Goal: Information Seeking & Learning: Learn about a topic

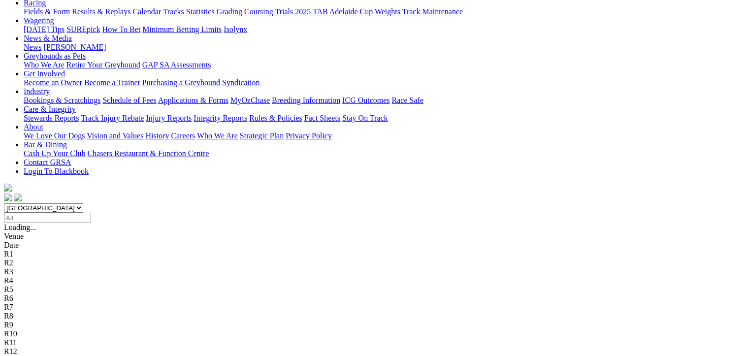
scroll to position [118, 0]
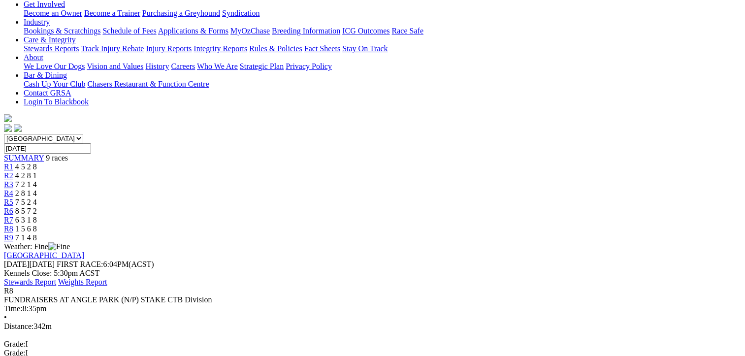
scroll to position [205, 0]
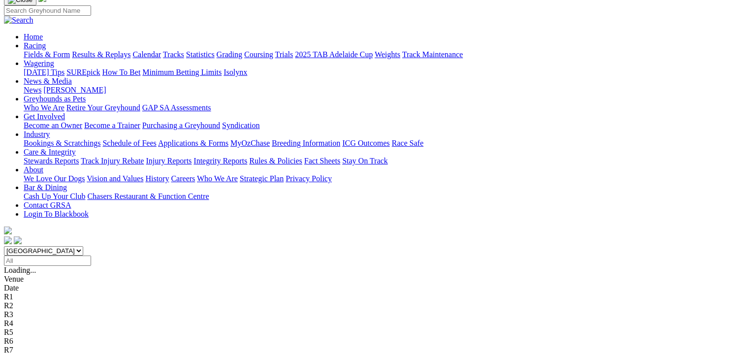
scroll to position [78, 0]
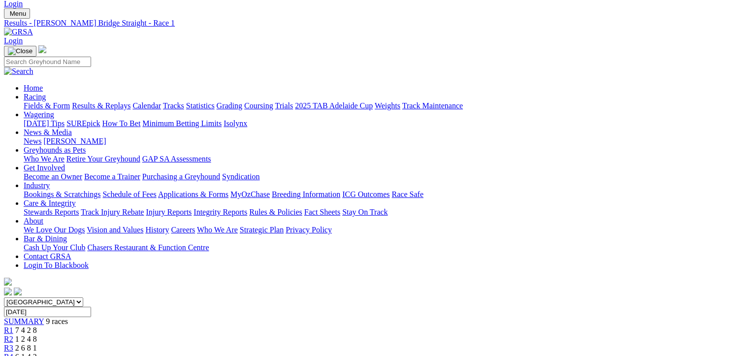
scroll to position [37, 0]
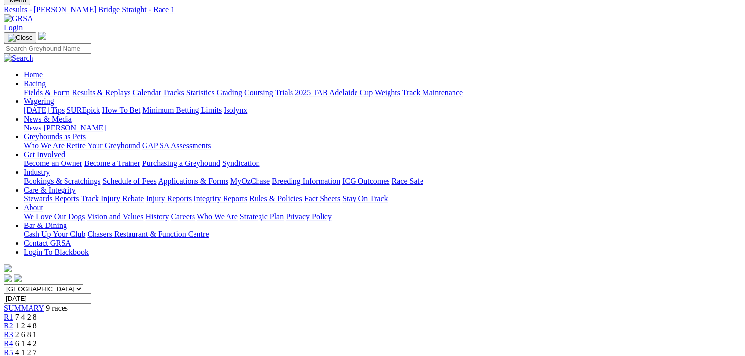
click at [68, 304] on span "9 races" at bounding box center [57, 308] width 22 height 8
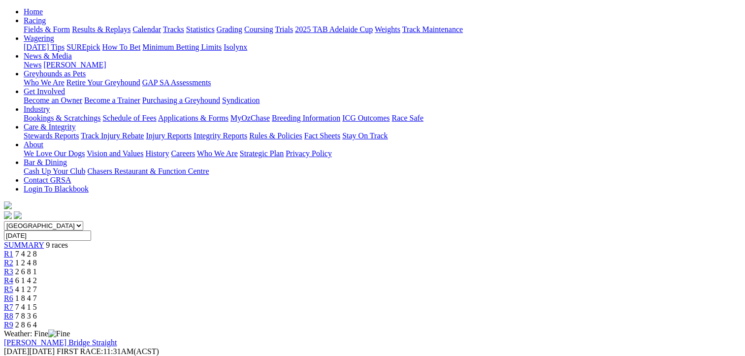
scroll to position [0, 11]
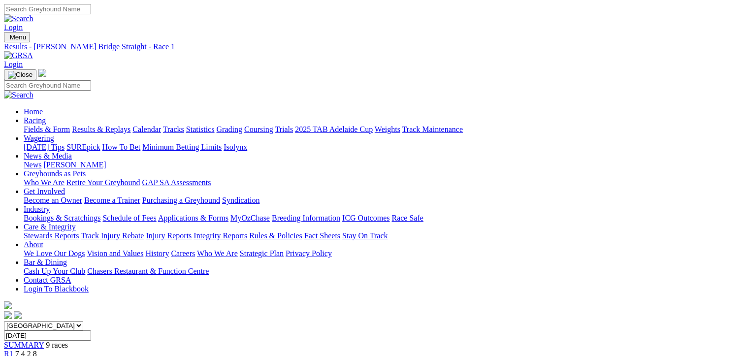
scroll to position [24, 0]
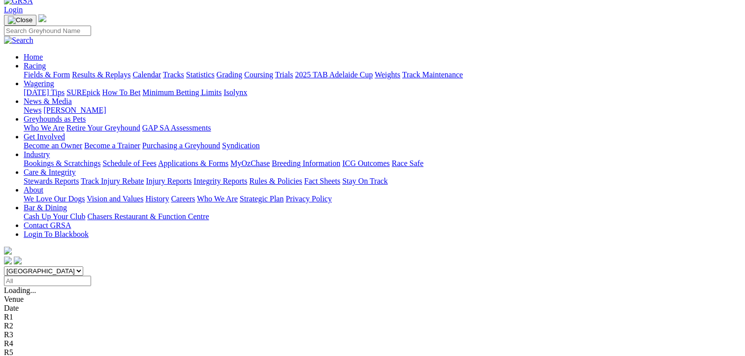
scroll to position [57, 0]
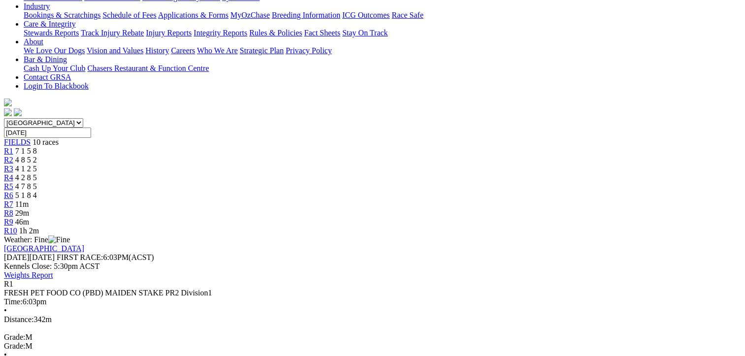
scroll to position [18, 0]
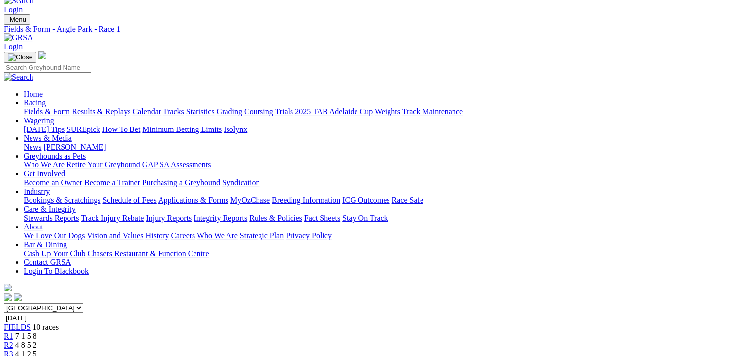
click at [37, 341] on span "4 8 5 2" at bounding box center [26, 345] width 22 height 8
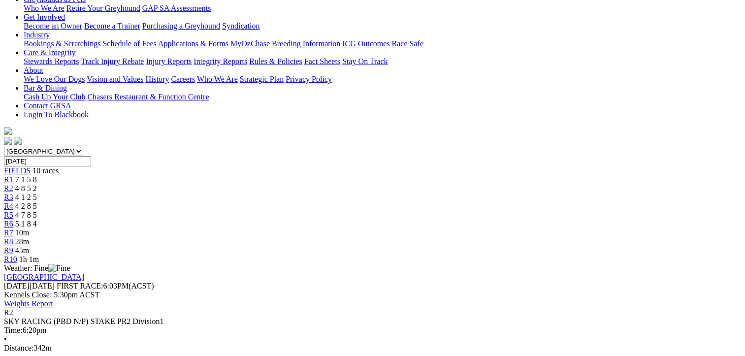
scroll to position [175, 0]
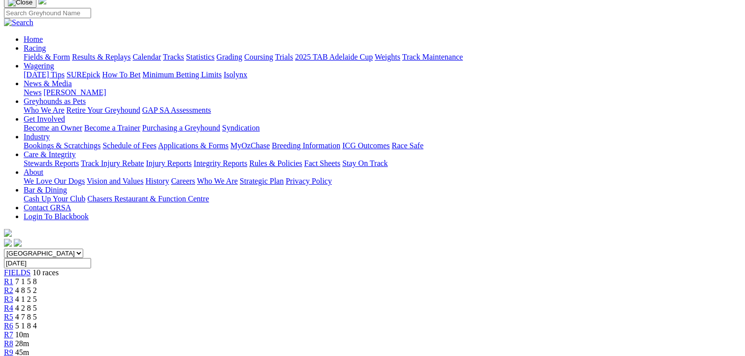
scroll to position [66, 0]
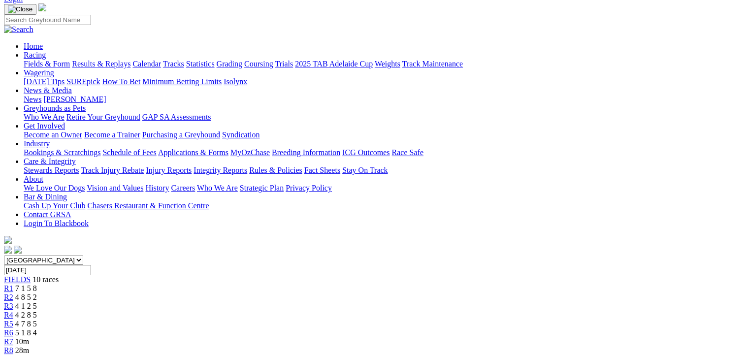
click at [13, 302] on span "R3" at bounding box center [8, 306] width 9 height 8
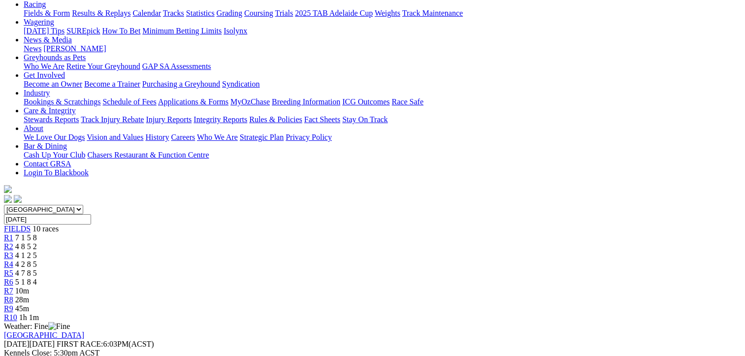
scroll to position [116, 0]
click at [13, 261] on span "R4" at bounding box center [8, 265] width 9 height 8
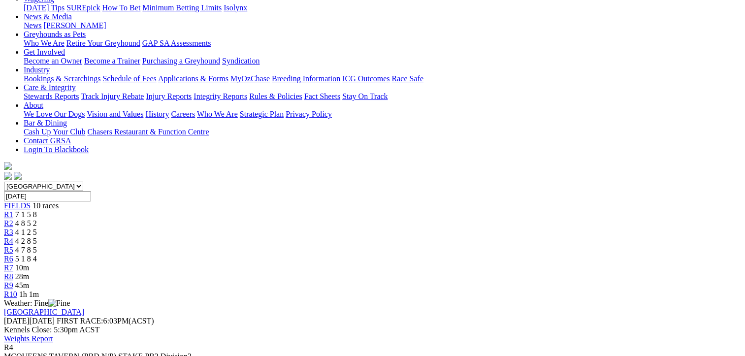
scroll to position [102, 0]
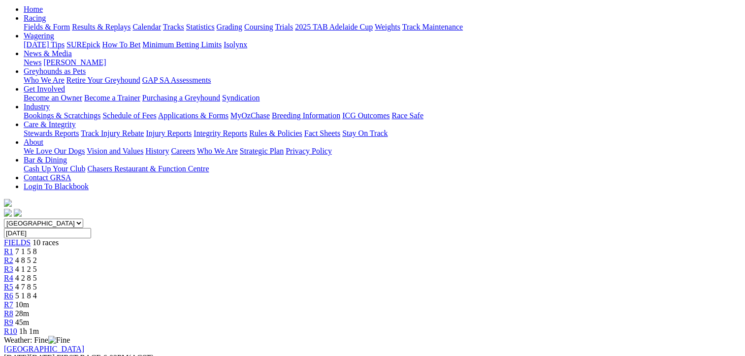
click at [375, 283] on div "R5 4 7 8 5" at bounding box center [372, 287] width 737 height 9
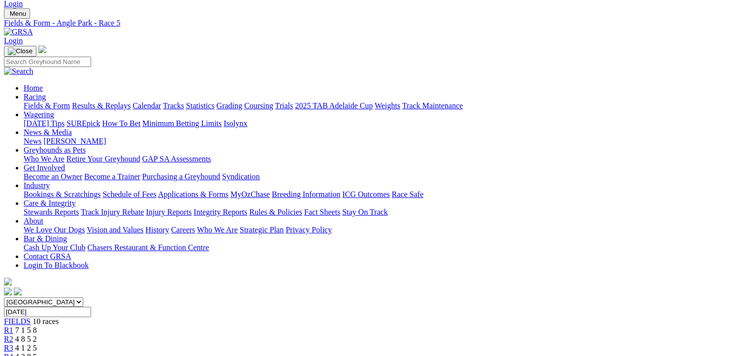
scroll to position [23, 0]
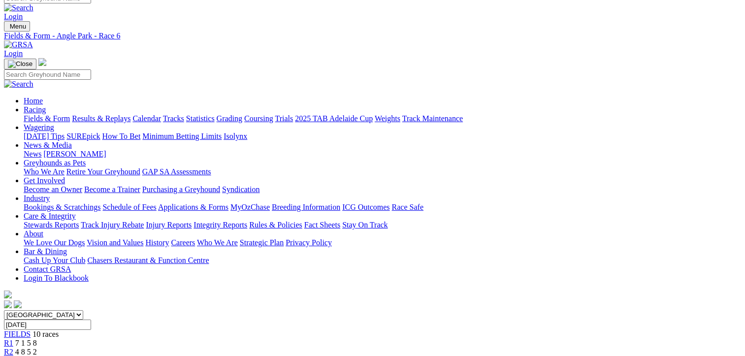
scroll to position [12, 0]
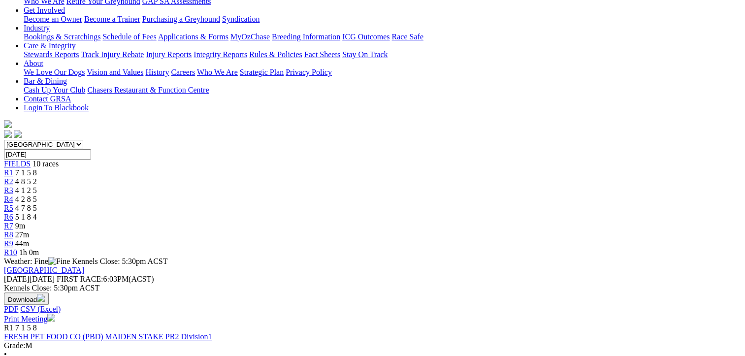
scroll to position [183, 4]
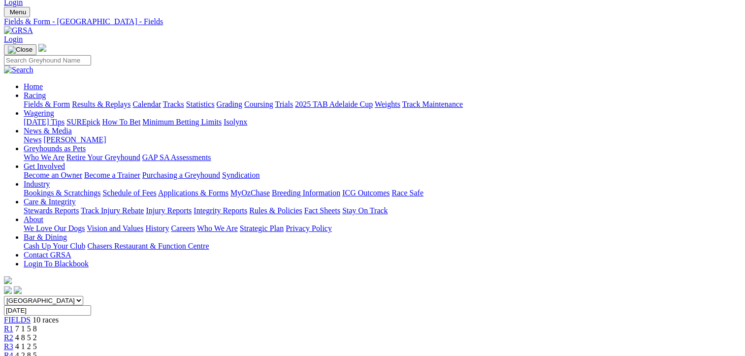
scroll to position [25, 0]
click at [13, 334] on link "R2" at bounding box center [8, 338] width 9 height 8
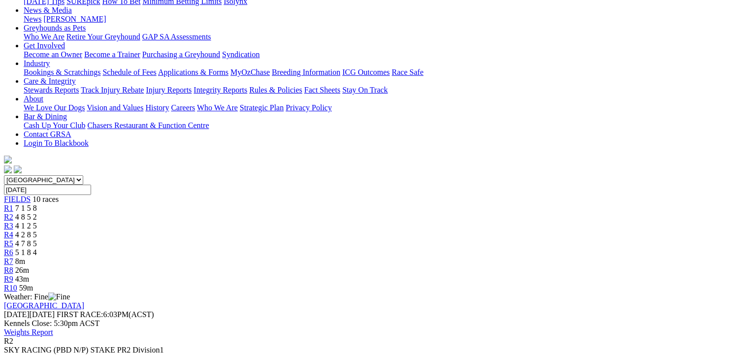
scroll to position [143, 5]
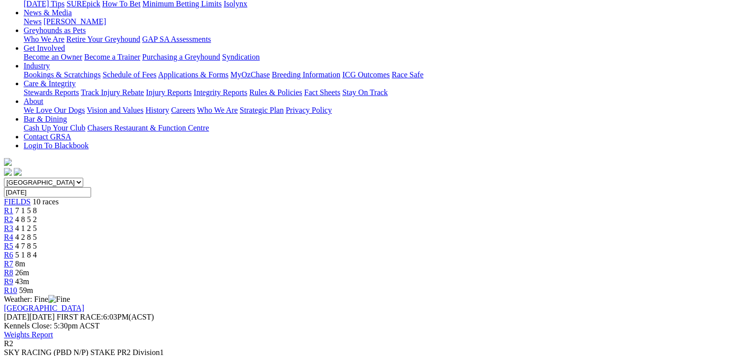
click at [13, 215] on span "R2" at bounding box center [8, 219] width 9 height 8
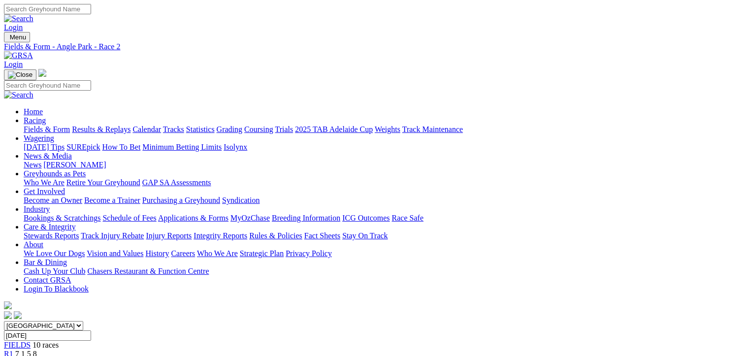
click at [99, 341] on div "FIELDS 10 races" at bounding box center [372, 345] width 737 height 9
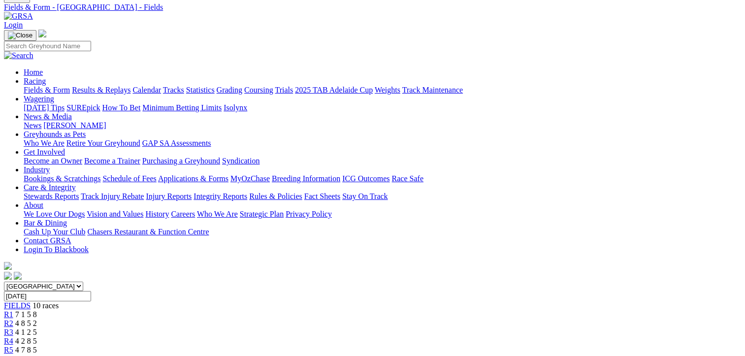
scroll to position [63, 0]
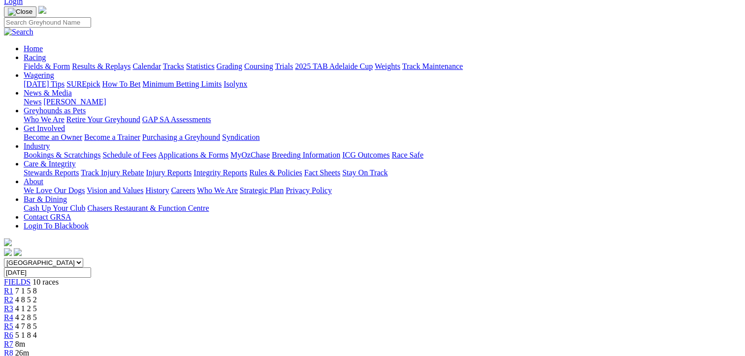
click at [13, 296] on link "R2" at bounding box center [8, 300] width 9 height 8
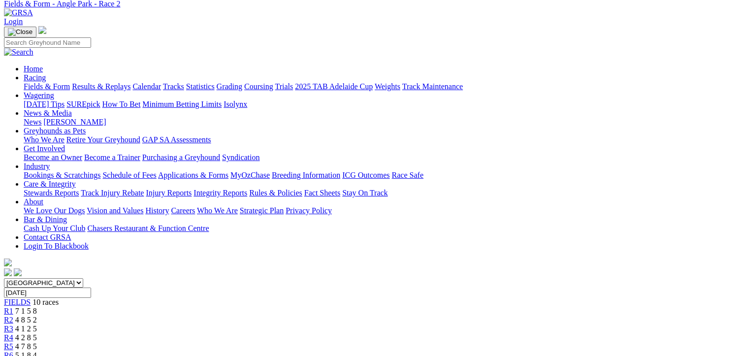
scroll to position [0, 12]
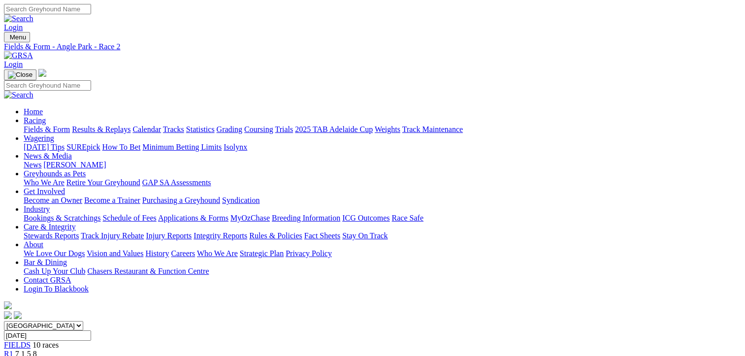
click at [39, 125] on link "Fields & Form" at bounding box center [47, 129] width 46 height 8
click at [37, 356] on span "4 8 5 2" at bounding box center [26, 363] width 22 height 8
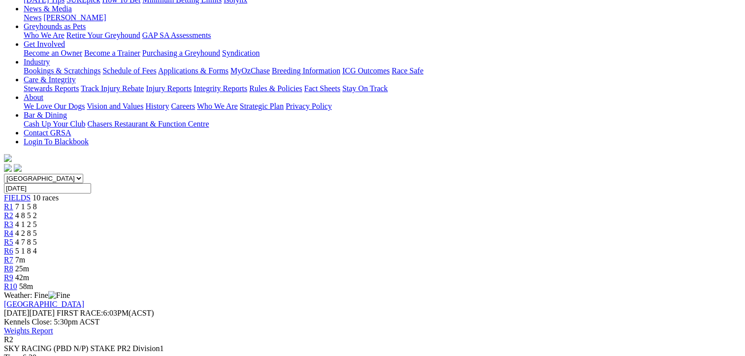
scroll to position [154, 28]
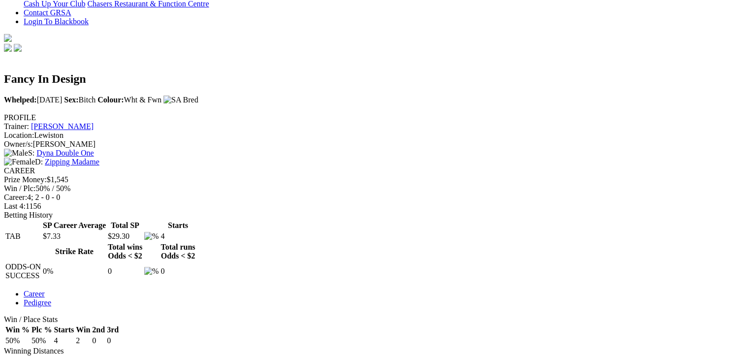
scroll to position [270, 0]
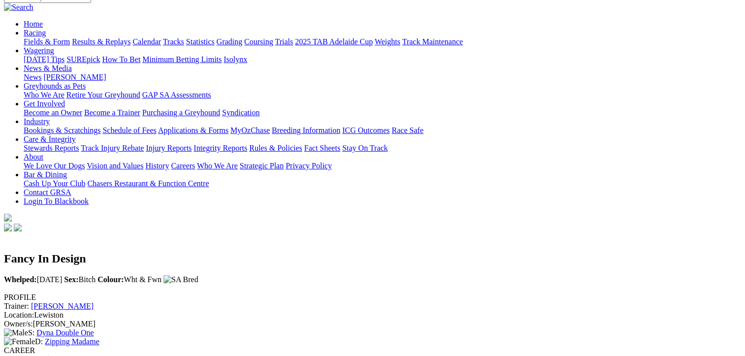
scroll to position [88, 0]
